Goal: Task Accomplishment & Management: Manage account settings

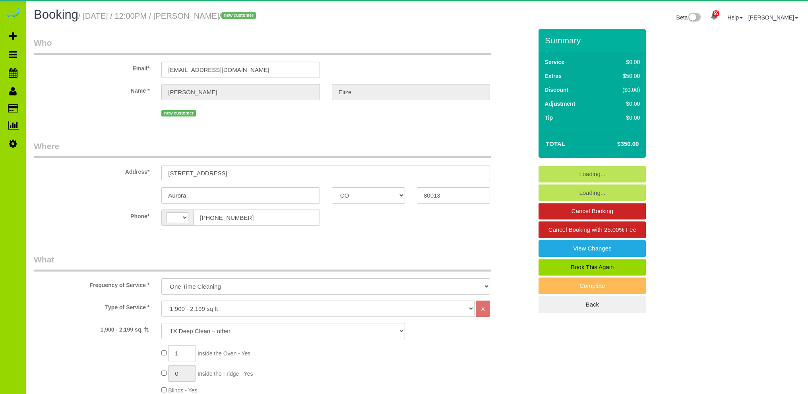
select select "CO"
select select "3"
select select "string:cash"
select select "number:5"
select select "number:15"
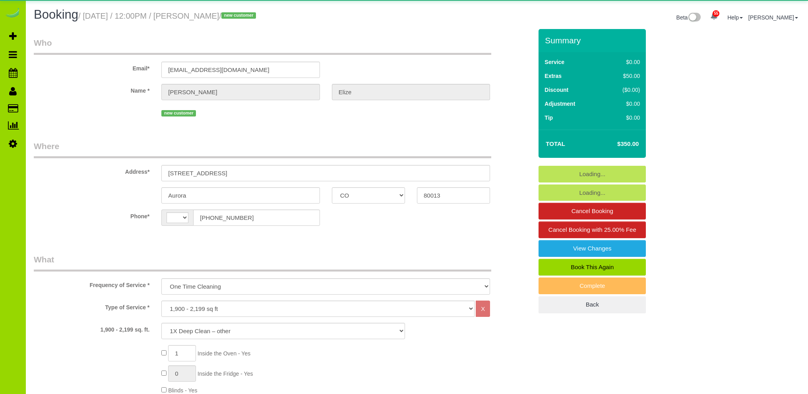
select select "object:1207"
select select "string:[GEOGRAPHIC_DATA]"
select select "3"
select select "spot1"
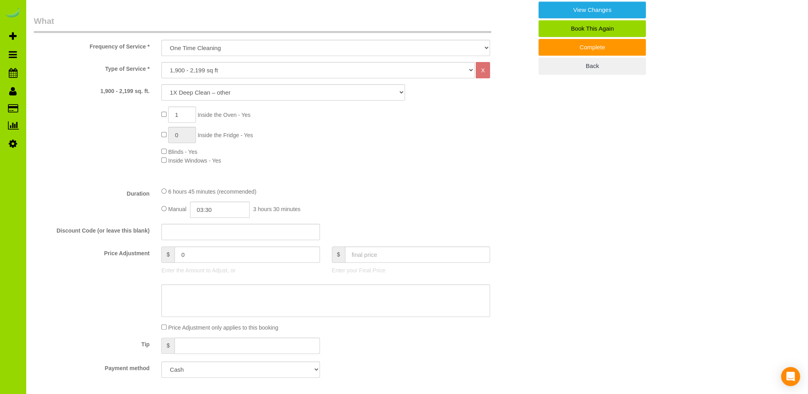
scroll to position [318, 0]
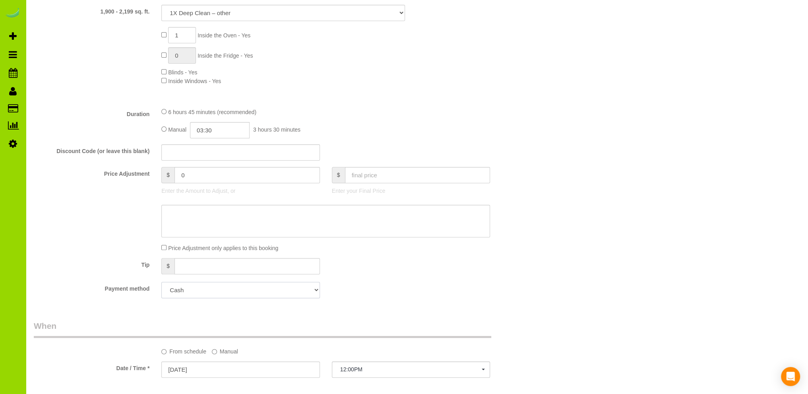
click at [216, 293] on select "Mastercard - 7467 - 11/2025 (Default) Add Credit Card ─────────────── Cash Chec…" at bounding box center [240, 290] width 158 height 16
select select "string:fspay-e60708b6-862a-4df7-9d64-83bb73038f45"
click at [161, 282] on select "Mastercard - 7467 - 11/2025 (Default) Add Credit Card ─────────────── Cash Chec…" at bounding box center [240, 290] width 158 height 16
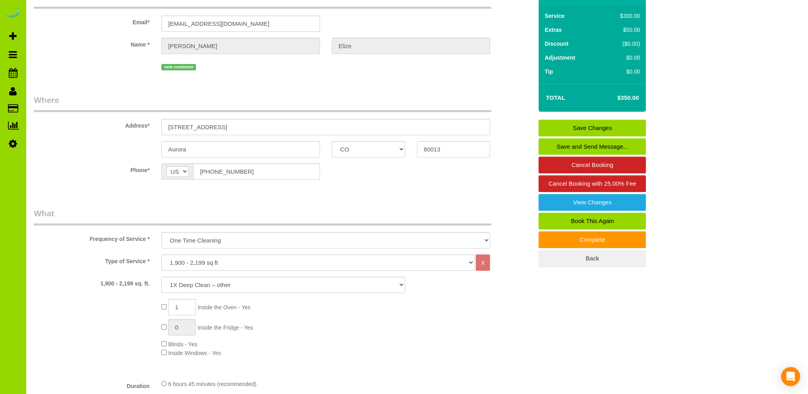
scroll to position [0, 0]
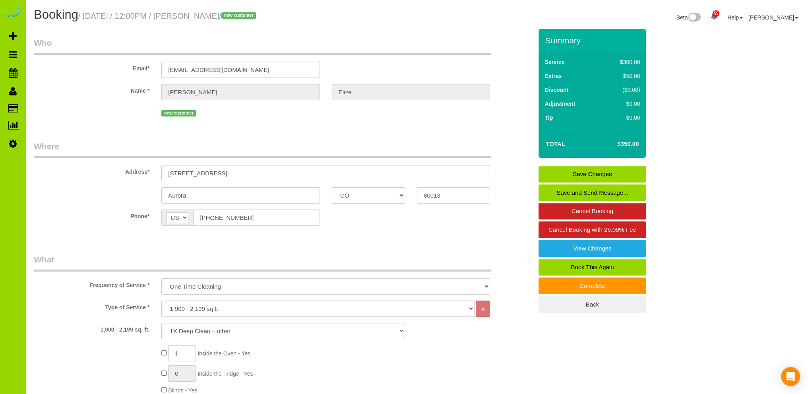
click at [575, 173] on link "Save Changes" at bounding box center [592, 174] width 107 height 17
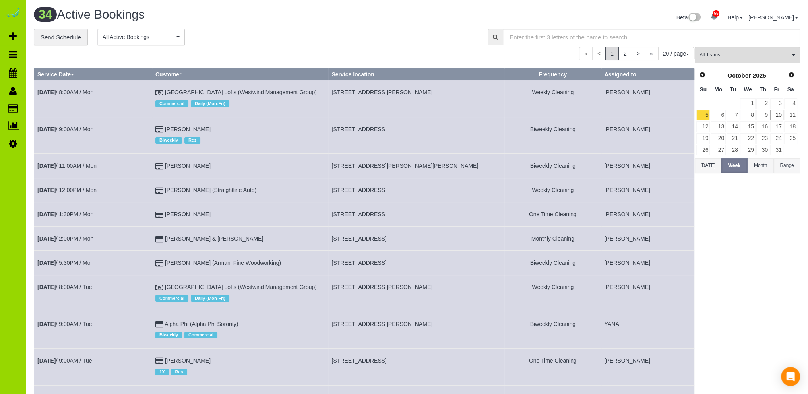
click at [237, 33] on div "**********" at bounding box center [255, 37] width 442 height 17
